Goal: Check status: Check status

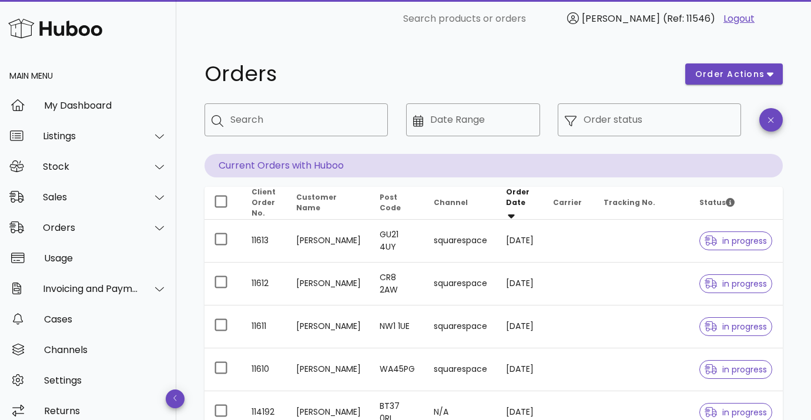
scroll to position [11, 0]
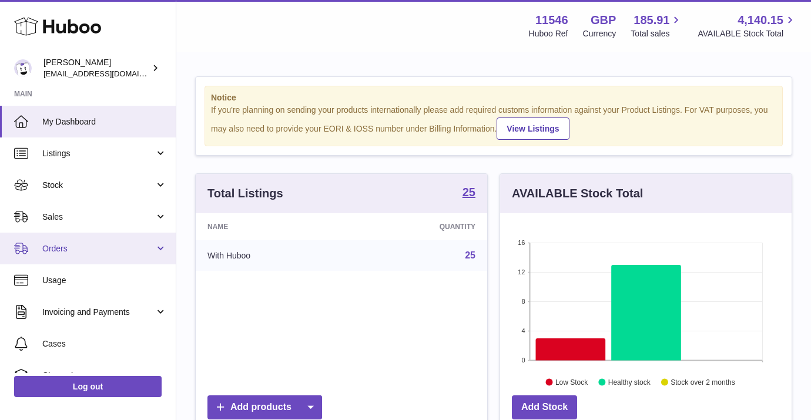
scroll to position [82, 0]
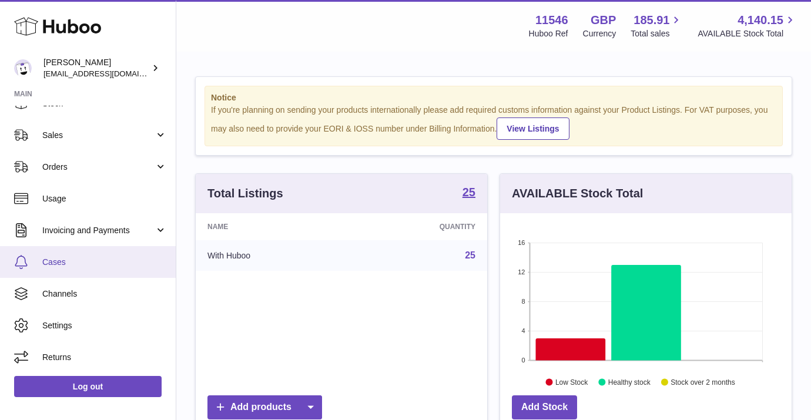
click at [60, 267] on span "Cases" at bounding box center [104, 262] width 125 height 11
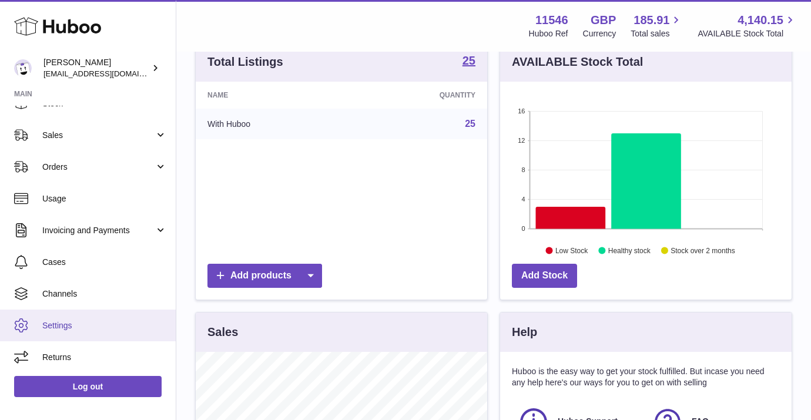
scroll to position [0, 0]
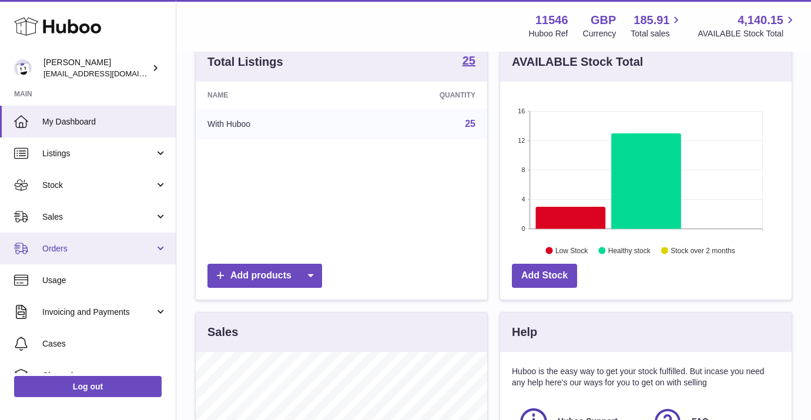
click at [122, 240] on link "Orders" at bounding box center [88, 249] width 176 height 32
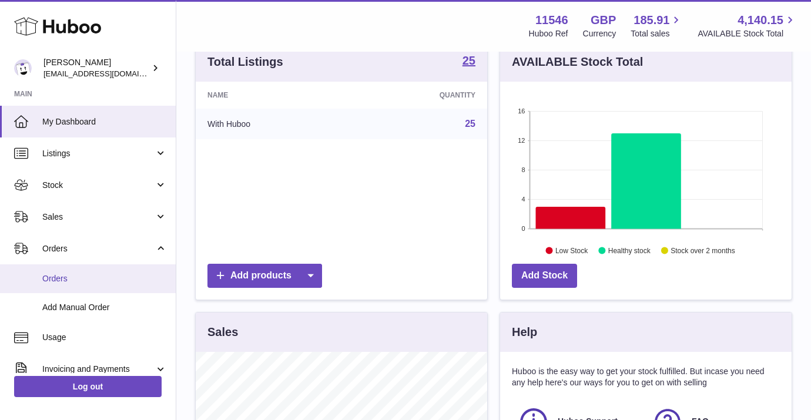
click at [99, 293] on link "Orders" at bounding box center [88, 279] width 176 height 29
click at [94, 292] on link "Orders" at bounding box center [88, 279] width 176 height 29
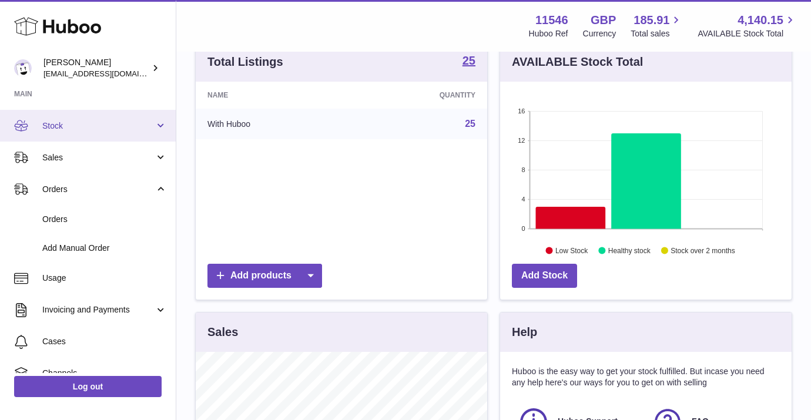
scroll to position [61, 0]
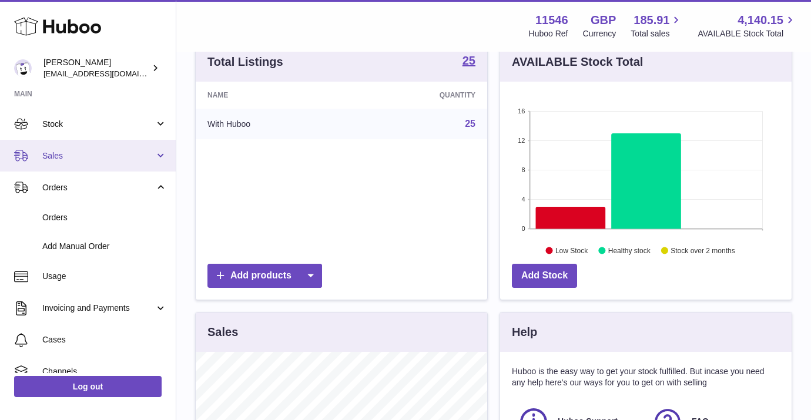
click at [163, 152] on link "Sales" at bounding box center [88, 156] width 176 height 32
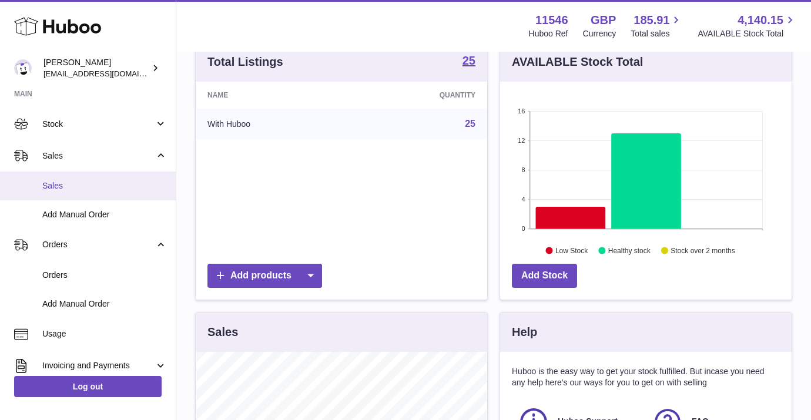
click at [99, 186] on span "Sales" at bounding box center [104, 185] width 125 height 11
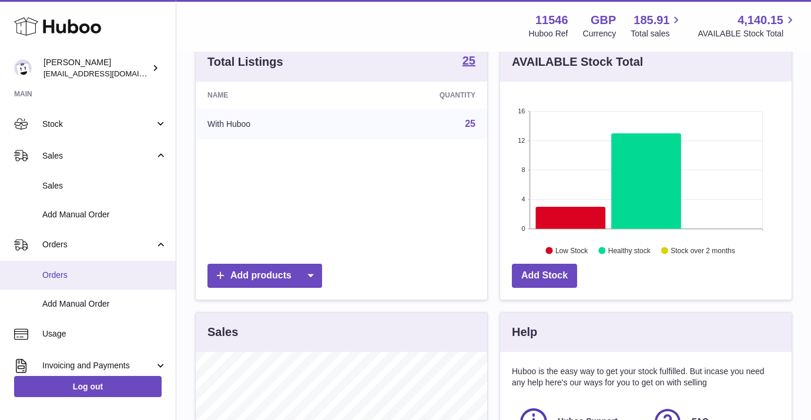
click at [73, 262] on link "Orders" at bounding box center [88, 275] width 176 height 29
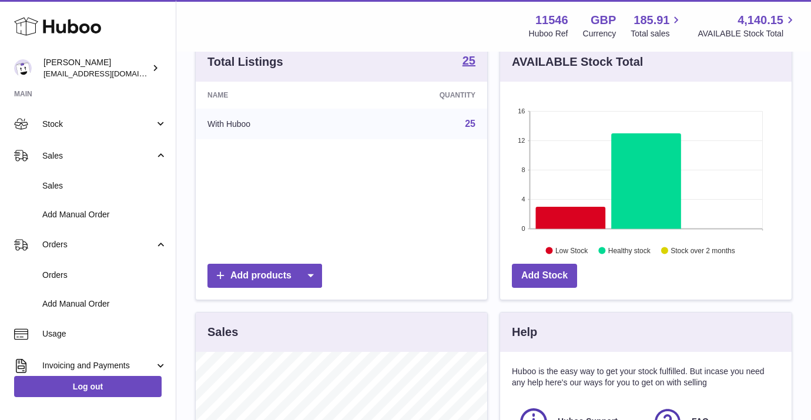
scroll to position [352, 0]
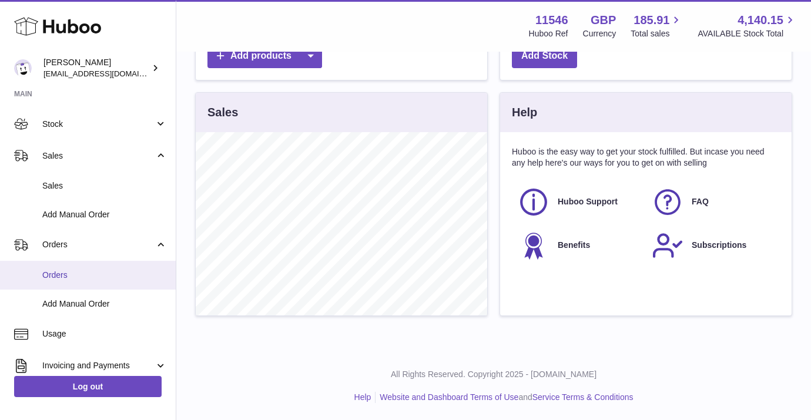
click at [67, 270] on span "Orders" at bounding box center [104, 275] width 125 height 11
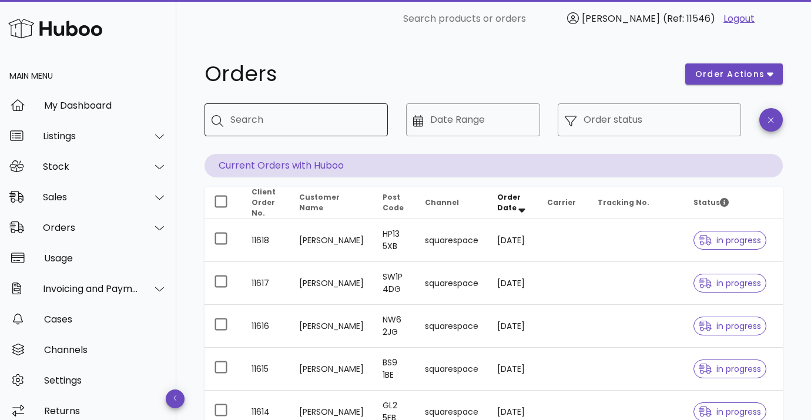
click at [316, 108] on div "Search" at bounding box center [304, 119] width 148 height 33
type input "*****"
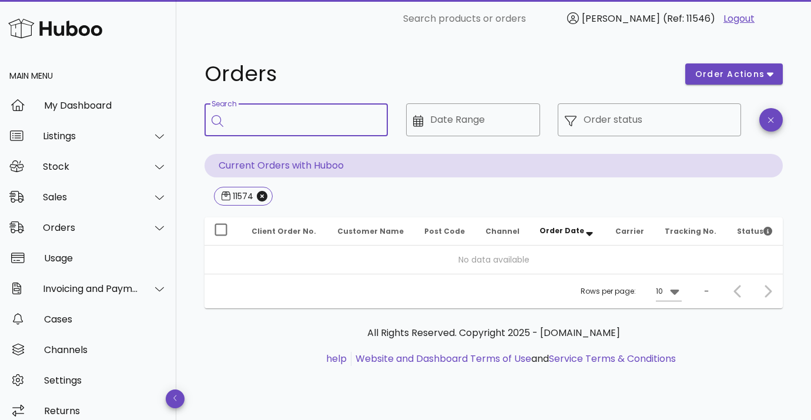
click at [273, 162] on p "Current Orders with Huboo" at bounding box center [494, 166] width 579 height 24
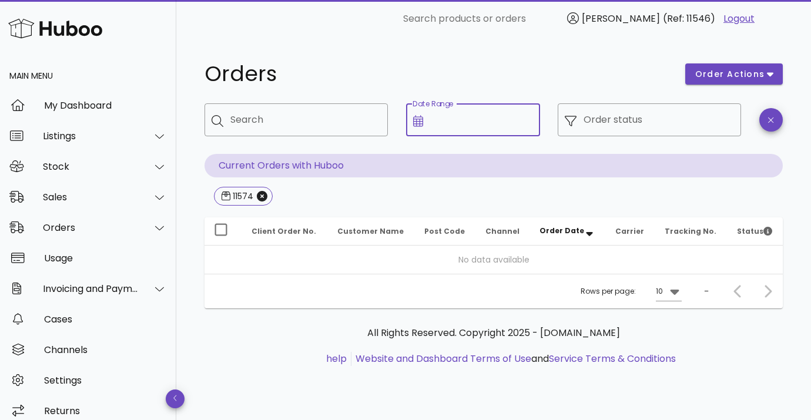
click at [459, 112] on div "Date Range" at bounding box center [481, 119] width 103 height 33
click at [449, 116] on input "Date Range" at bounding box center [481, 120] width 103 height 19
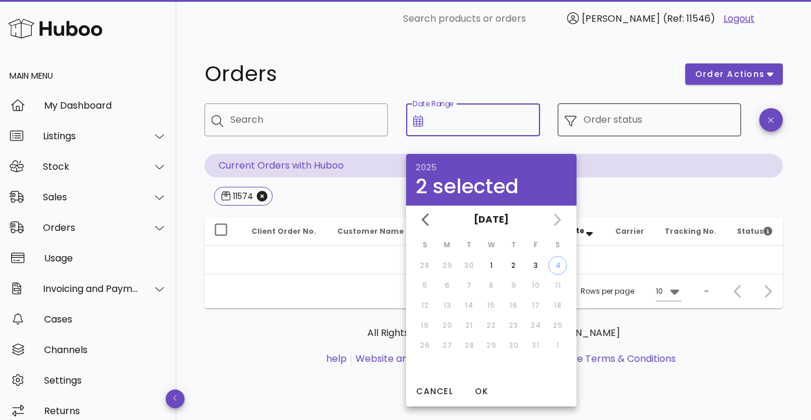
click at [609, 123] on input "Order status" at bounding box center [659, 120] width 151 height 19
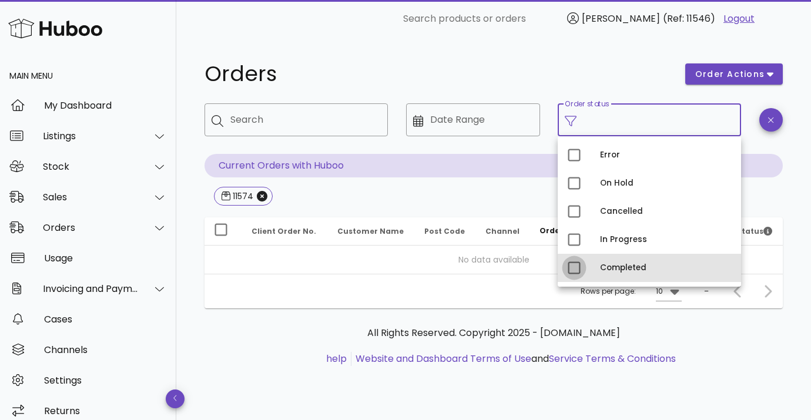
click at [578, 271] on div at bounding box center [574, 268] width 20 height 20
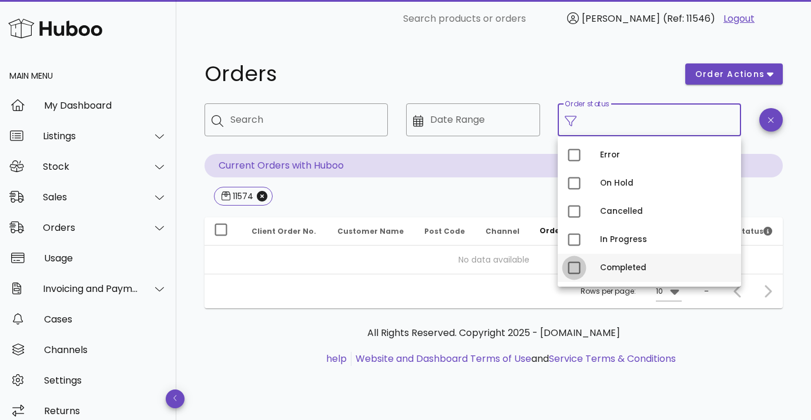
type input "**********"
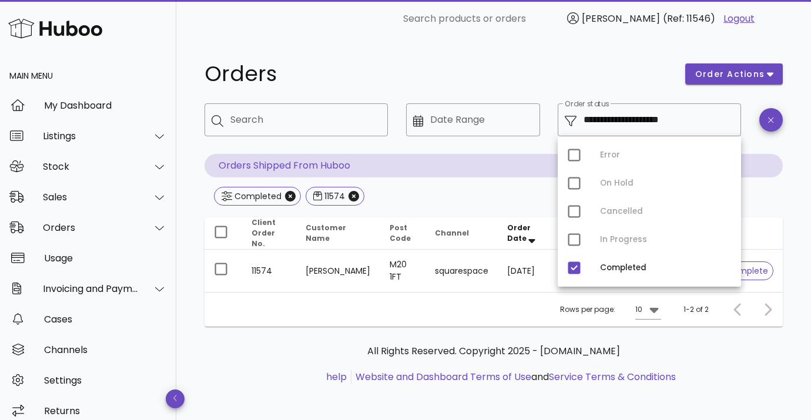
click at [300, 321] on div "Rows per page: 10 1-2 of 2" at bounding box center [494, 309] width 579 height 35
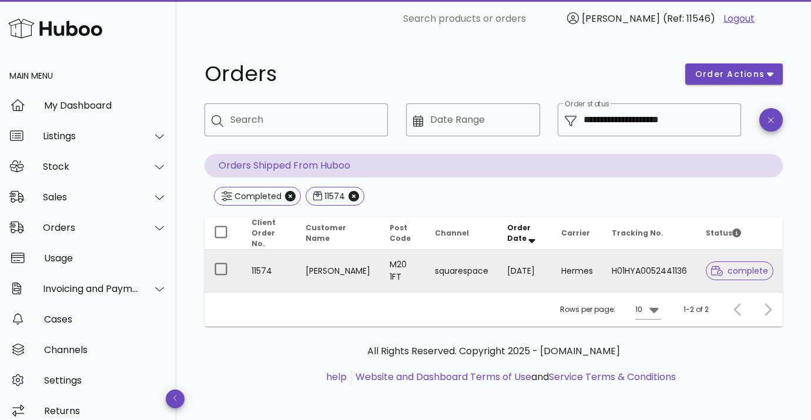
click at [319, 276] on td "[PERSON_NAME]" at bounding box center [338, 271] width 84 height 42
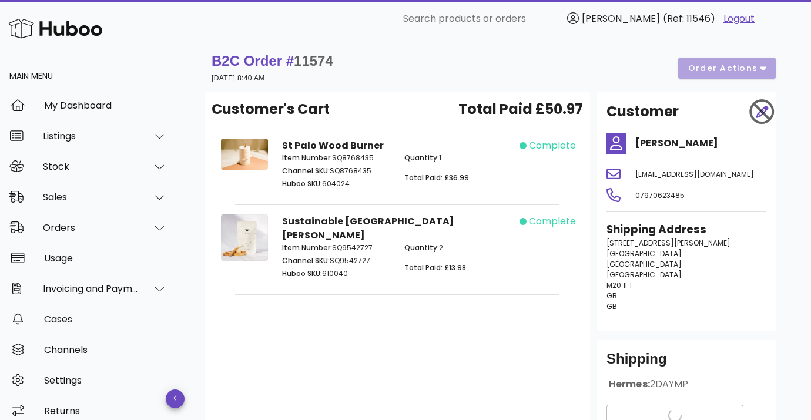
click at [730, 66] on div "B2C Order # 11574 27 September 2025 at 8:40 AM order actions" at bounding box center [494, 68] width 564 height 33
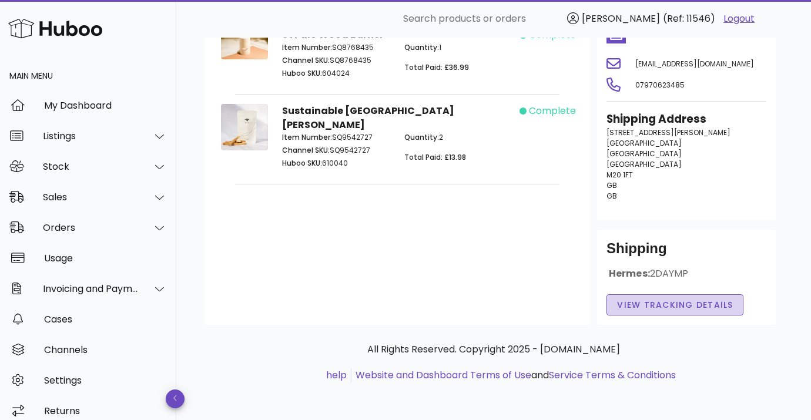
click at [649, 302] on span "View Tracking details" at bounding box center [675, 305] width 117 height 12
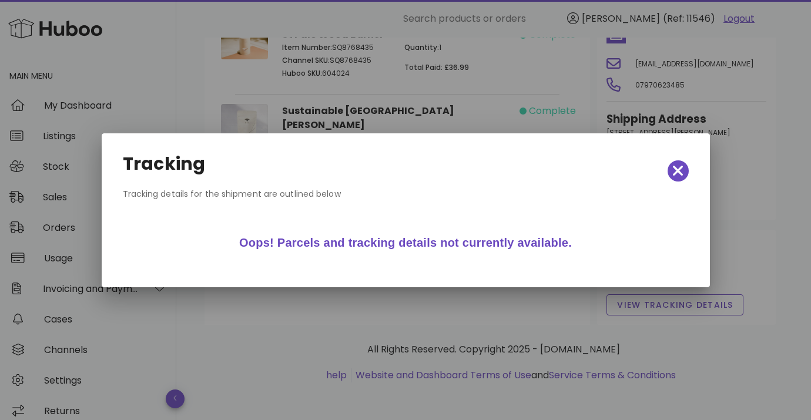
click at [679, 182] on div "Tracking" at bounding box center [405, 171] width 585 height 52
click at [681, 174] on icon "button" at bounding box center [678, 171] width 11 height 11
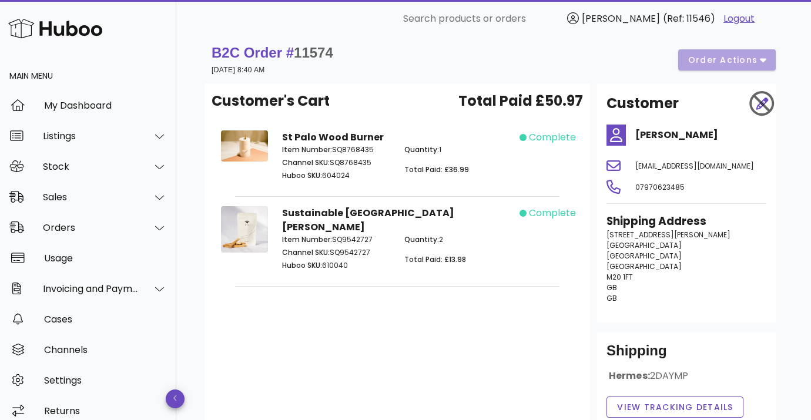
scroll to position [0, 0]
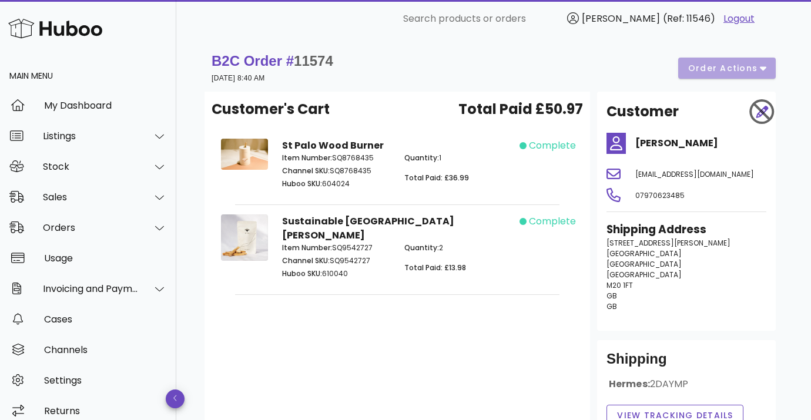
click at [727, 75] on div "B2C Order # 11574 27 September 2025 at 8:40 AM order actions" at bounding box center [494, 68] width 564 height 33
click at [754, 67] on div "B2C Order # 11574 27 September 2025 at 8:40 AM order actions" at bounding box center [494, 68] width 564 height 33
click at [763, 69] on div "B2C Order # 11574 27 September 2025 at 8:40 AM order actions" at bounding box center [494, 68] width 564 height 33
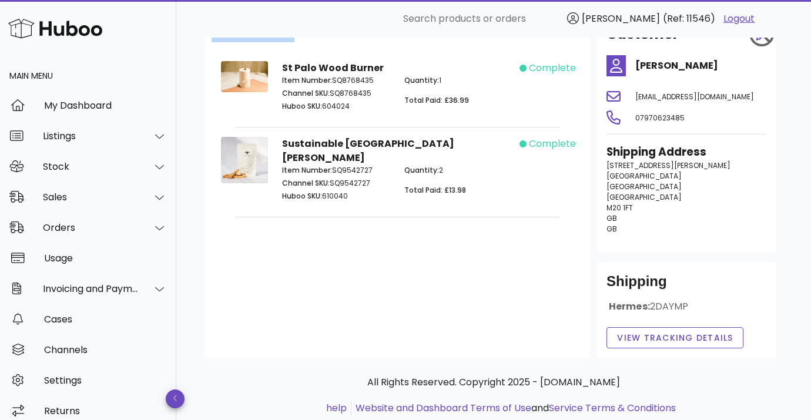
scroll to position [111, 0]
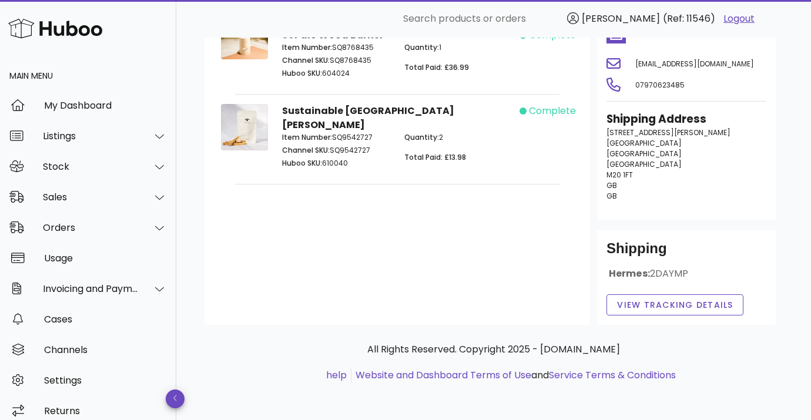
click at [242, 211] on div "Customer's Cart Total Paid £50.97 St Palo Wood Burner Item Number: SQ8768435 Ch…" at bounding box center [398, 153] width 386 height 344
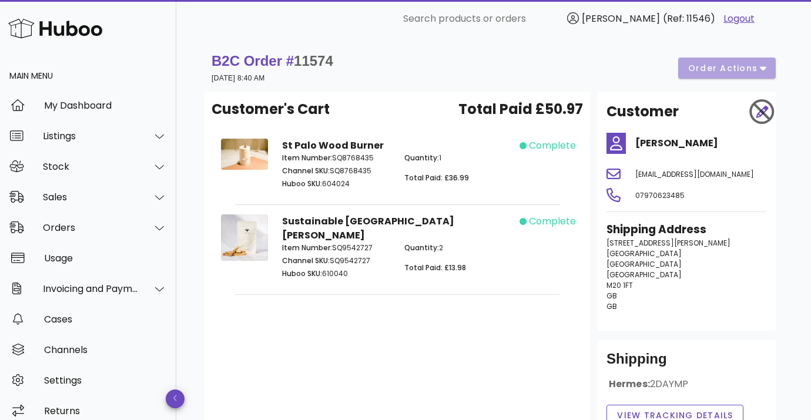
click at [757, 114] on div at bounding box center [759, 111] width 29 height 35
click at [349, 282] on div "Customer's Cart Total Paid £50.97 St Palo Wood Burner Item Number: SQ8768435 Ch…" at bounding box center [398, 264] width 386 height 344
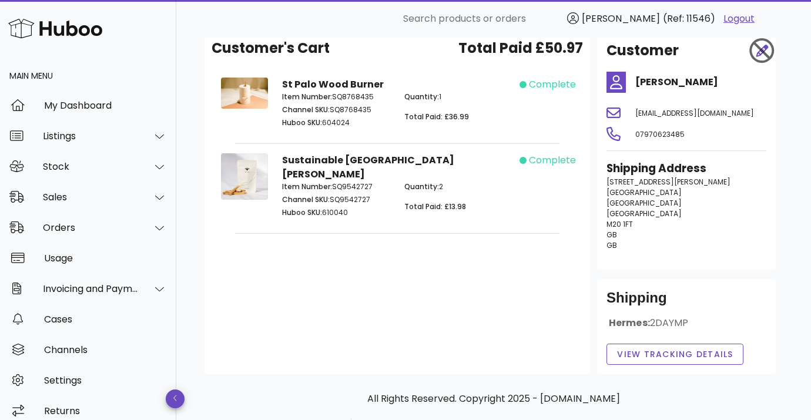
scroll to position [66, 0]
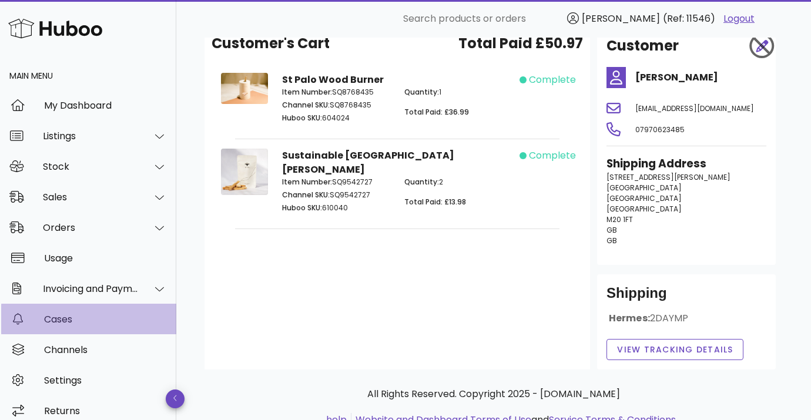
click at [105, 319] on div "Cases" at bounding box center [105, 319] width 123 height 11
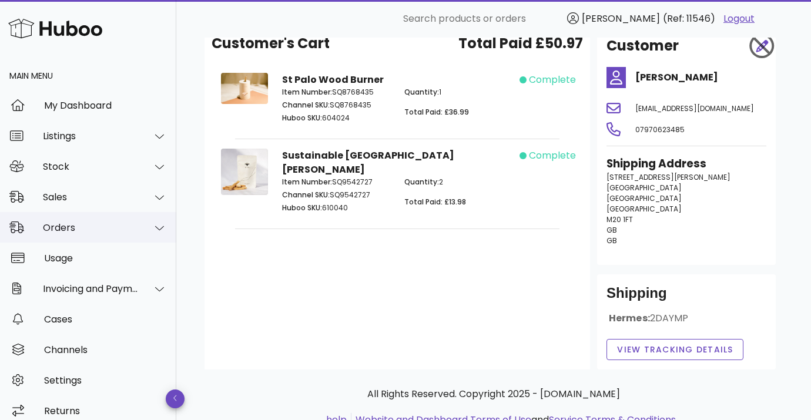
click at [156, 229] on icon at bounding box center [159, 228] width 9 height 11
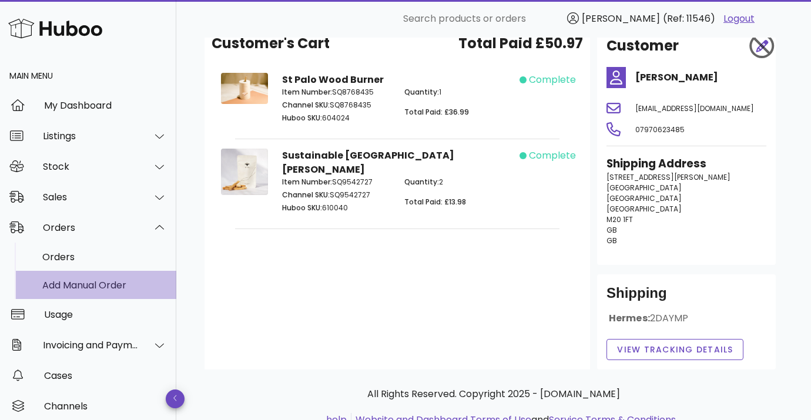
click at [105, 292] on div "Add Manual Order" at bounding box center [104, 285] width 125 height 25
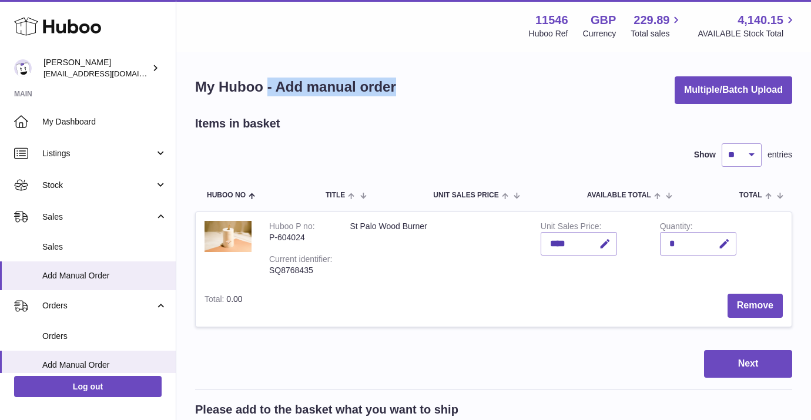
drag, startPoint x: 406, startPoint y: 81, endPoint x: 269, endPoint y: 87, distance: 137.7
click at [269, 87] on div "My Huboo - Add manual order Multiple/Batch Upload" at bounding box center [493, 90] width 597 height 28
click at [433, 88] on div "My Huboo - Add manual order Multiple/Batch Upload" at bounding box center [493, 90] width 597 height 28
click at [277, 123] on h2 "Items in basket" at bounding box center [237, 124] width 85 height 16
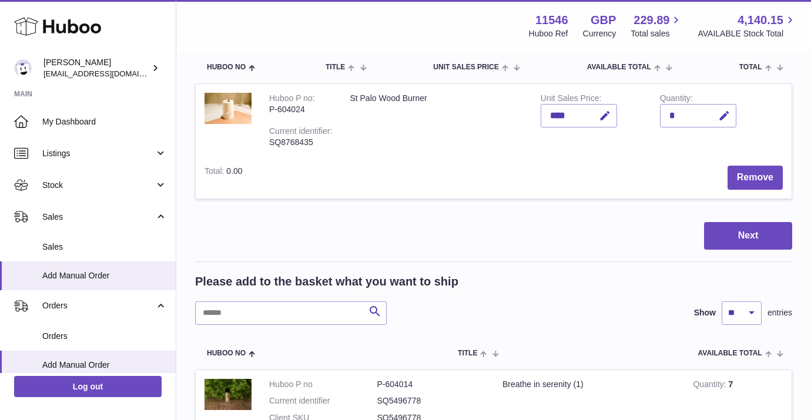
scroll to position [128, 0]
click at [744, 242] on button "Next" at bounding box center [748, 237] width 88 height 28
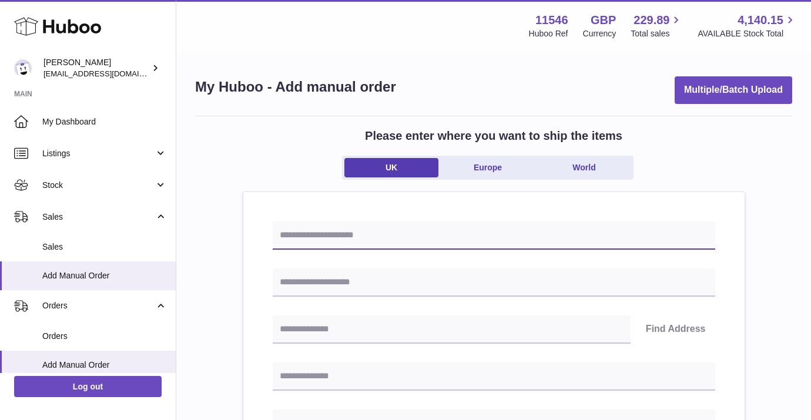
click at [417, 241] on input "text" at bounding box center [494, 236] width 443 height 28
paste input "*****"
type input "*****"
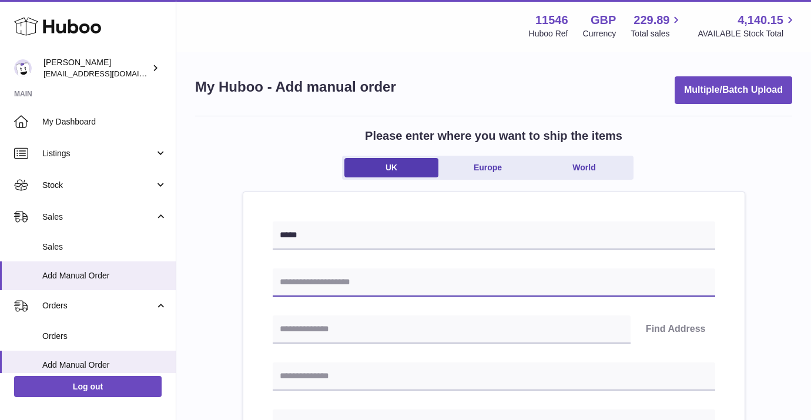
click at [340, 279] on input "text" at bounding box center [494, 283] width 443 height 28
type input "**********"
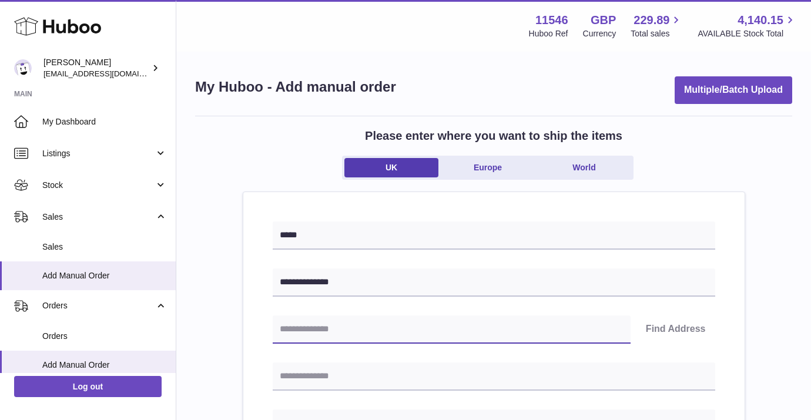
click at [323, 340] on input "text" at bounding box center [452, 330] width 358 height 28
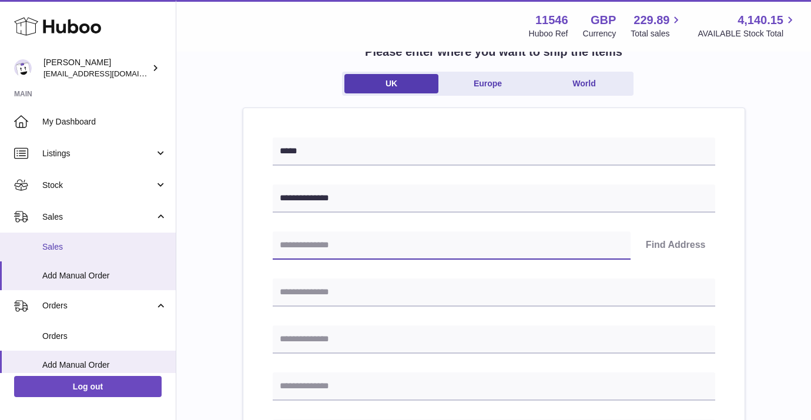
scroll to position [46, 0]
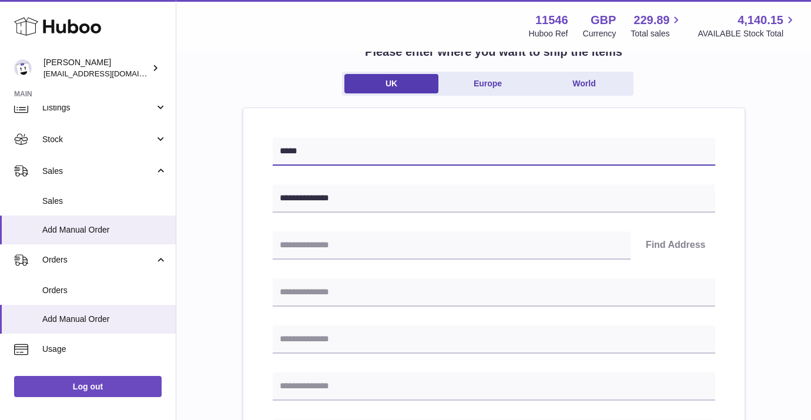
drag, startPoint x: 309, startPoint y: 148, endPoint x: 268, endPoint y: 148, distance: 41.2
click at [233, 98] on div "Please enter where you want to ship the items UK Europe World" at bounding box center [493, 75] width 597 height 63
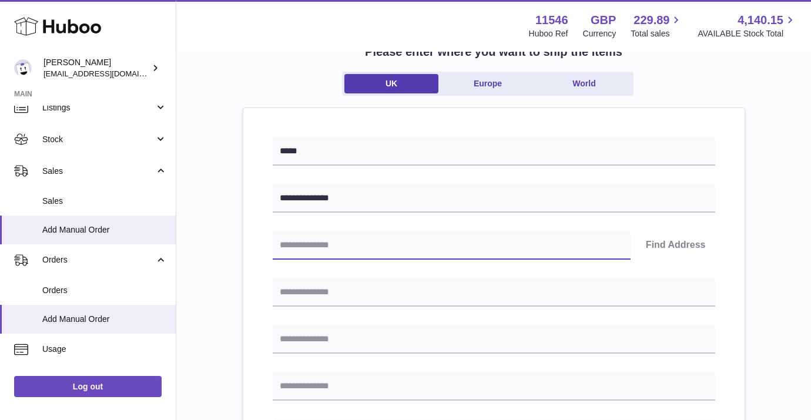
click at [364, 246] on input "text" at bounding box center [452, 246] width 358 height 28
paste input "*******"
type input "*******"
click at [684, 242] on button "Find Address" at bounding box center [676, 246] width 79 height 28
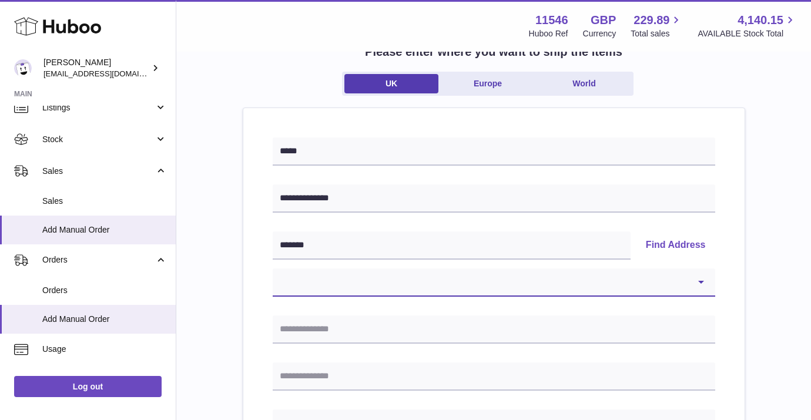
click at [392, 287] on select "**********" at bounding box center [494, 283] width 443 height 28
click at [439, 291] on select "**********" at bounding box center [494, 283] width 443 height 28
select select "*"
type input "**********"
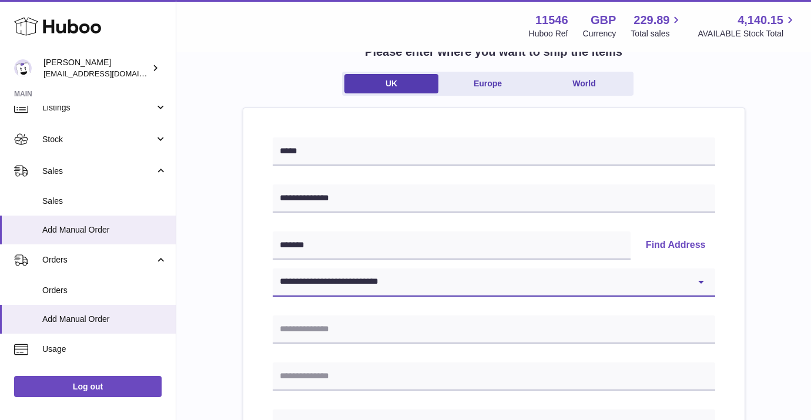
type input "*******"
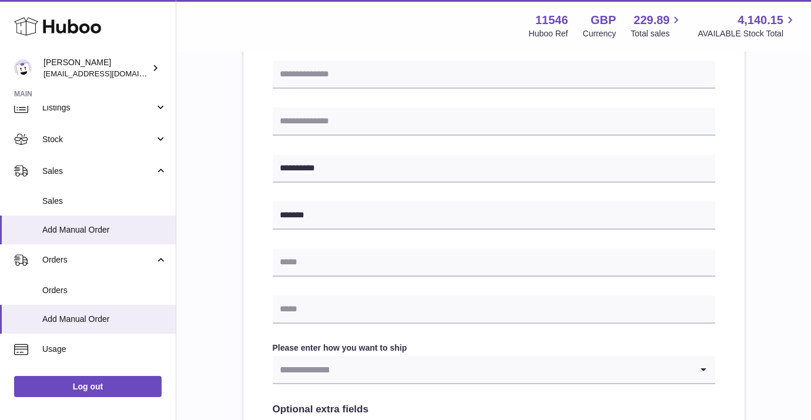
scroll to position [420, 0]
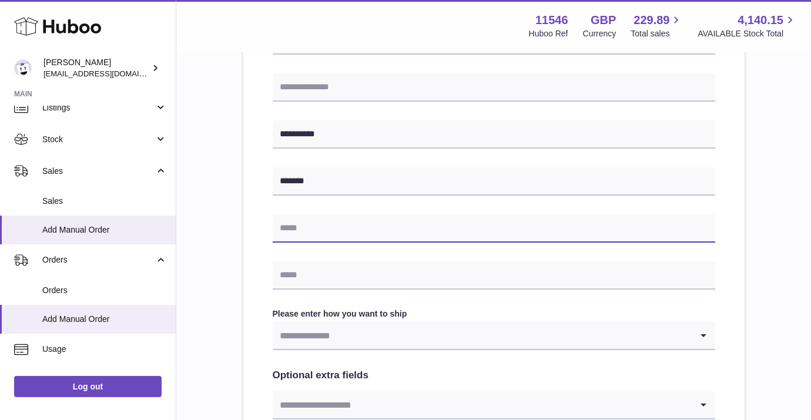
click at [333, 223] on input "text" at bounding box center [494, 229] width 443 height 28
paste input "**********"
type input "**********"
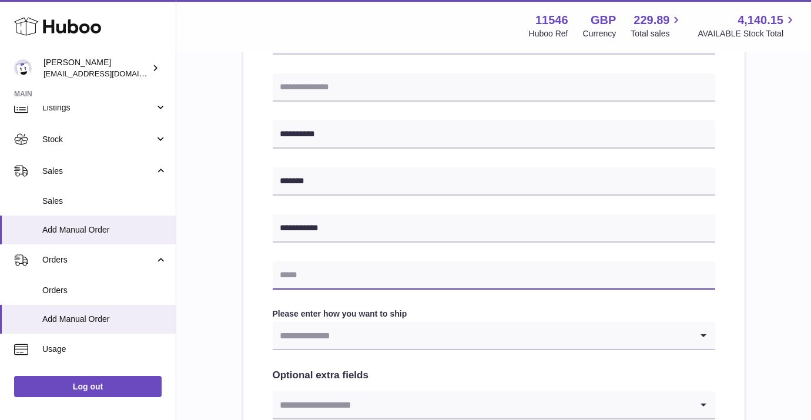
click at [343, 280] on input "text" at bounding box center [494, 276] width 443 height 28
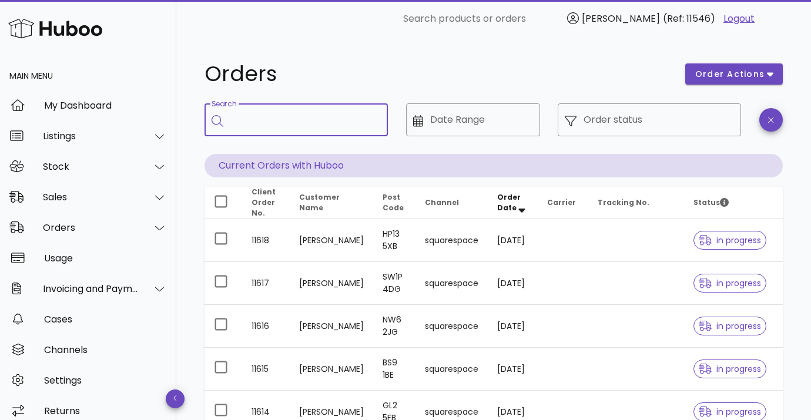
click at [265, 119] on input "Search" at bounding box center [304, 120] width 148 height 19
paste input "*****"
type input "*****"
click at [570, 123] on icon at bounding box center [571, 121] width 12 height 11
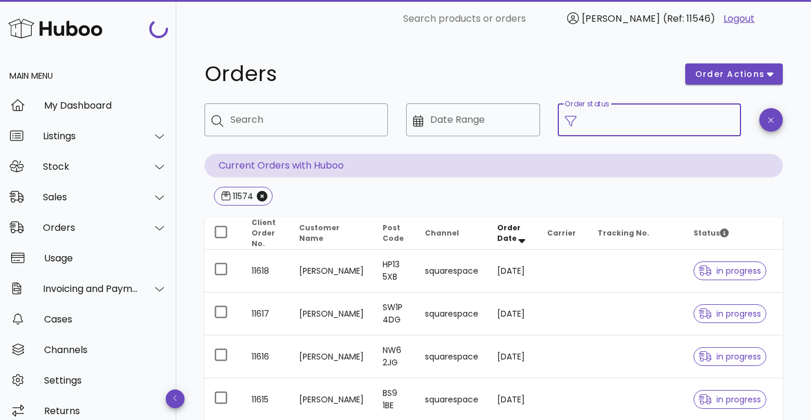
click at [593, 119] on input "Order status" at bounding box center [659, 120] width 151 height 19
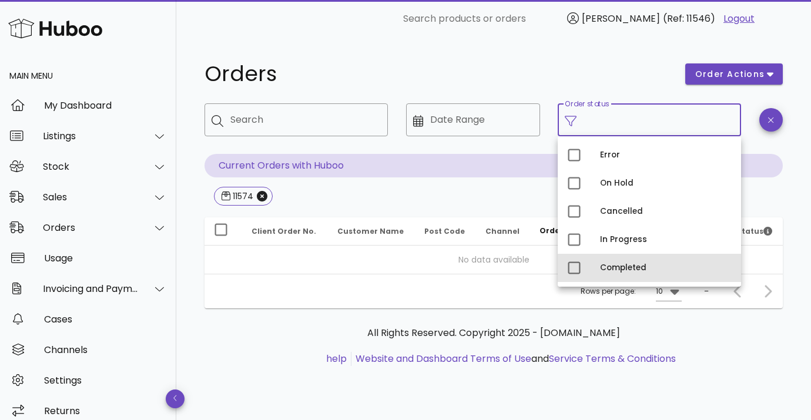
click at [613, 266] on div "Completed" at bounding box center [666, 267] width 132 height 9
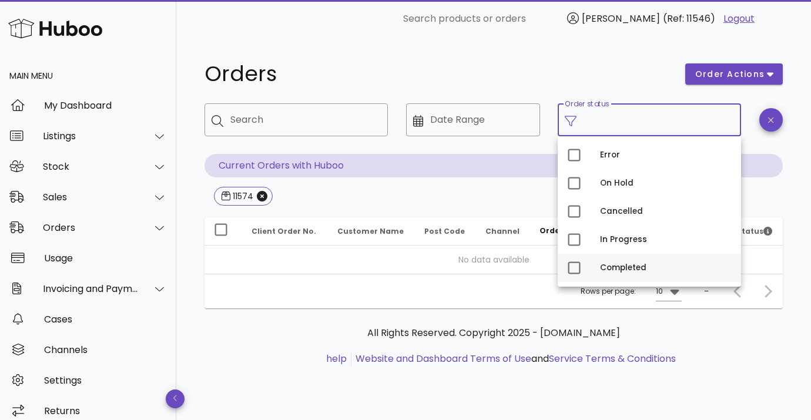
type input "**********"
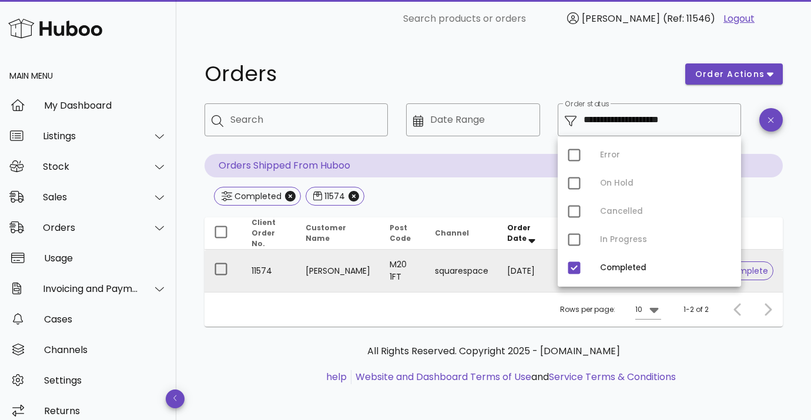
click at [322, 252] on td "[PERSON_NAME]" at bounding box center [338, 271] width 84 height 42
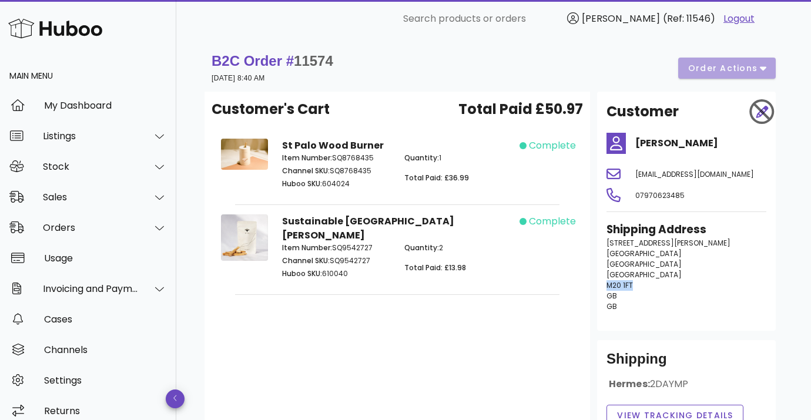
drag, startPoint x: 634, startPoint y: 285, endPoint x: 607, endPoint y: 284, distance: 27.1
click at [607, 284] on p "[STREET_ADDRESS][PERSON_NAME][GEOGRAPHIC_DATA] GB [GEOGRAPHIC_DATA]" at bounding box center [687, 275] width 160 height 74
copy span "M20 1FT"
drag, startPoint x: 695, startPoint y: 193, endPoint x: 636, endPoint y: 194, distance: 58.8
click at [636, 194] on div "07970623485" at bounding box center [701, 195] width 145 height 28
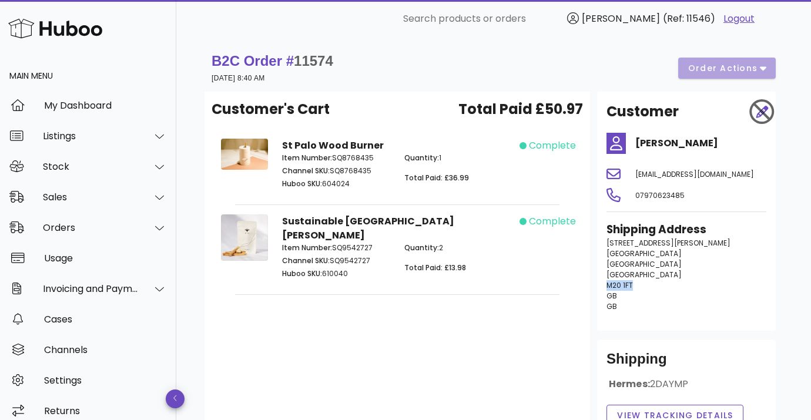
copy span "07970623485"
click at [653, 282] on p "[STREET_ADDRESS][PERSON_NAME][GEOGRAPHIC_DATA] GB [GEOGRAPHIC_DATA]" at bounding box center [687, 275] width 160 height 74
